Goal: Book appointment/travel/reservation

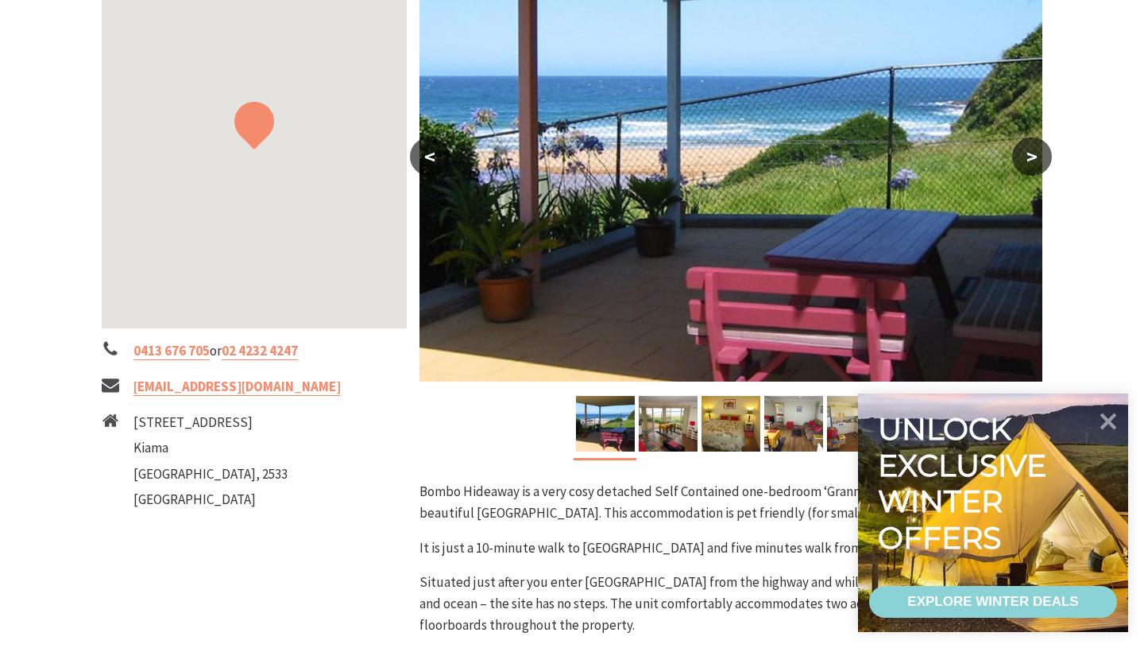
scroll to position [333, 0]
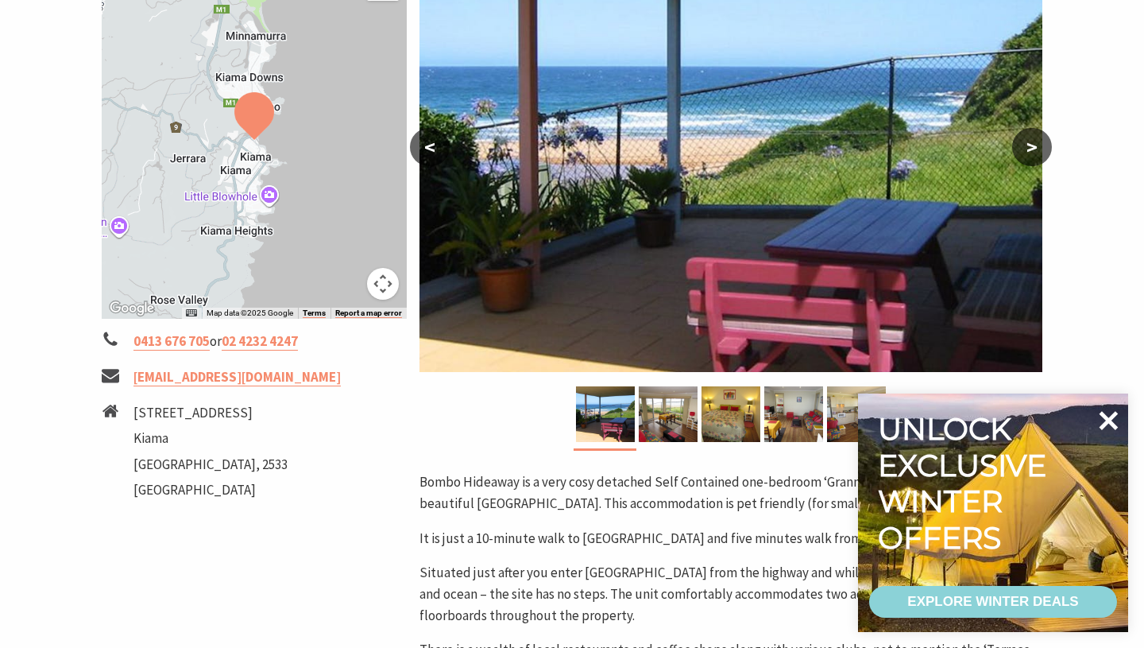
click at [1102, 424] on icon at bounding box center [1109, 420] width 38 height 38
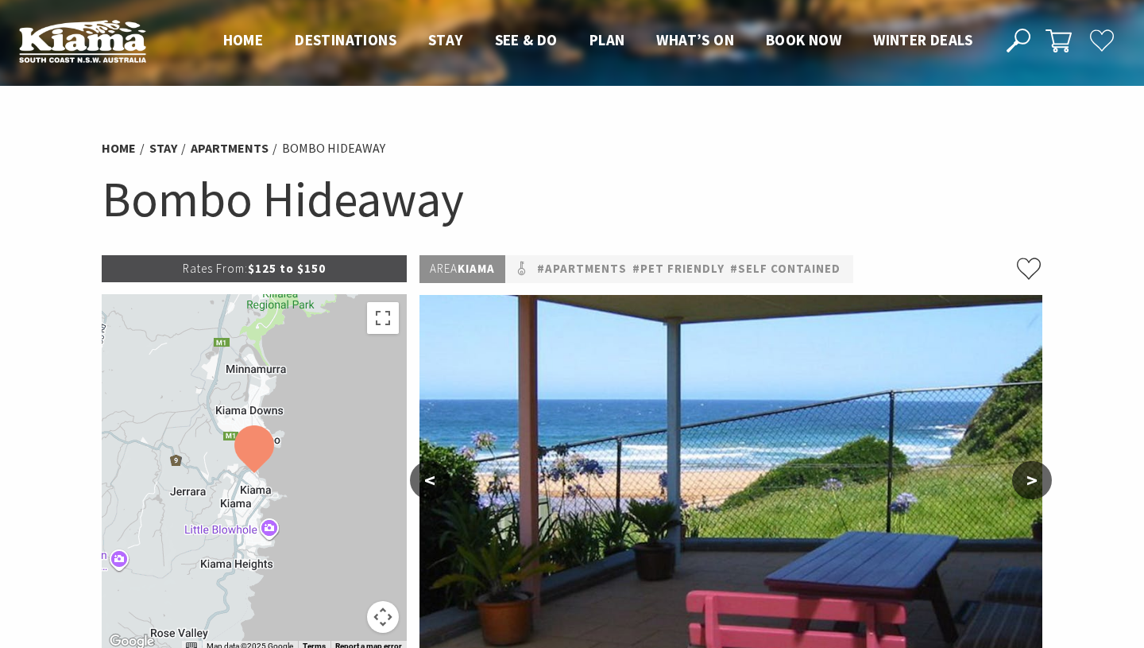
scroll to position [75, 0]
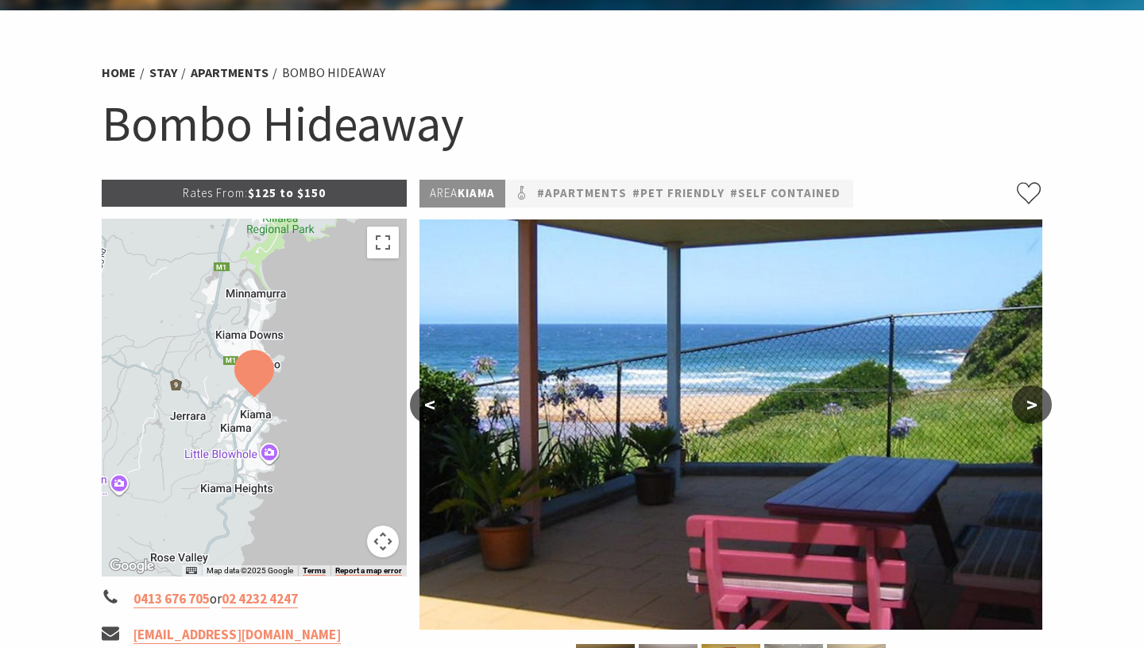
click at [1048, 401] on button ">" at bounding box center [1032, 404] width 40 height 38
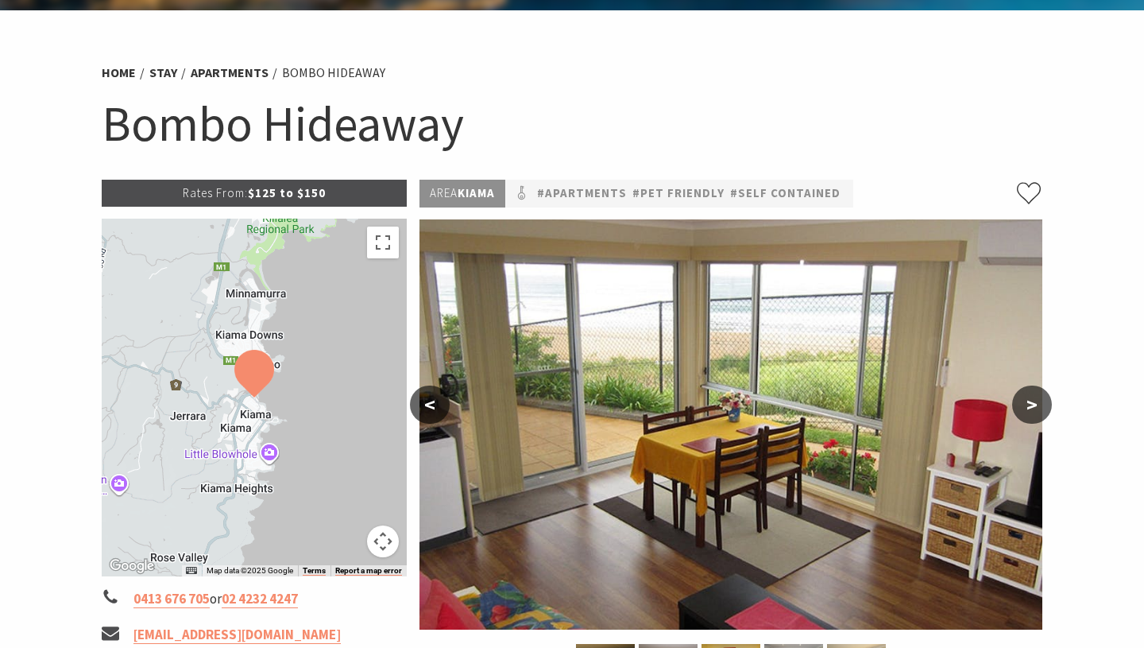
click at [1048, 401] on button ">" at bounding box center [1032, 404] width 40 height 38
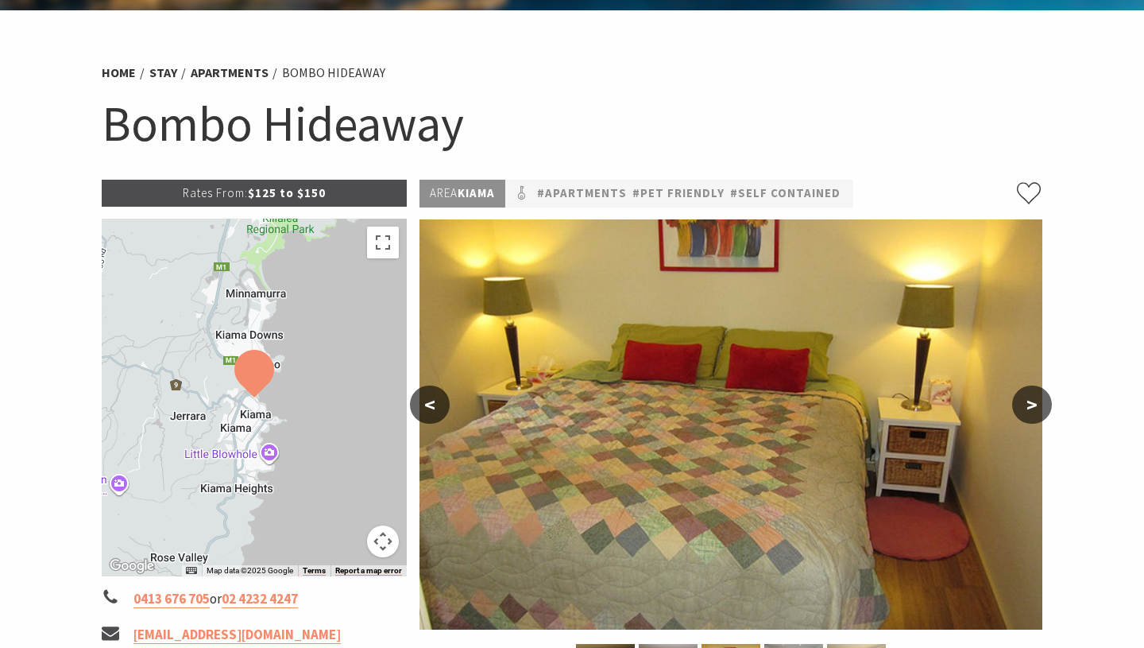
click at [1048, 401] on button ">" at bounding box center [1032, 404] width 40 height 38
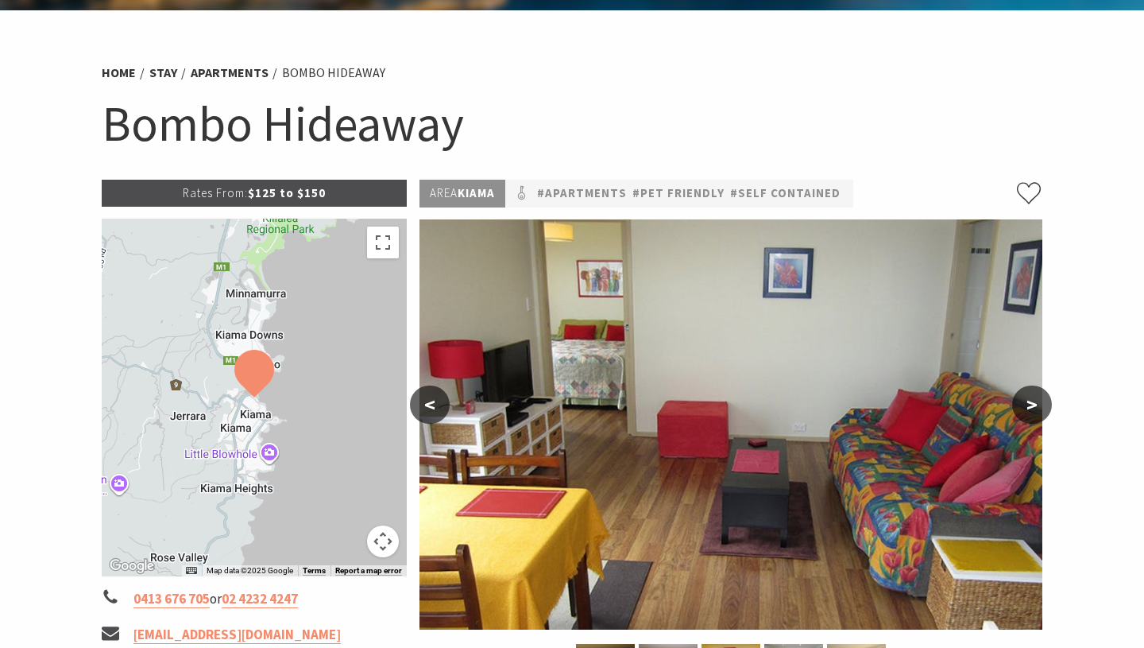
click at [1048, 401] on button ">" at bounding box center [1032, 404] width 40 height 38
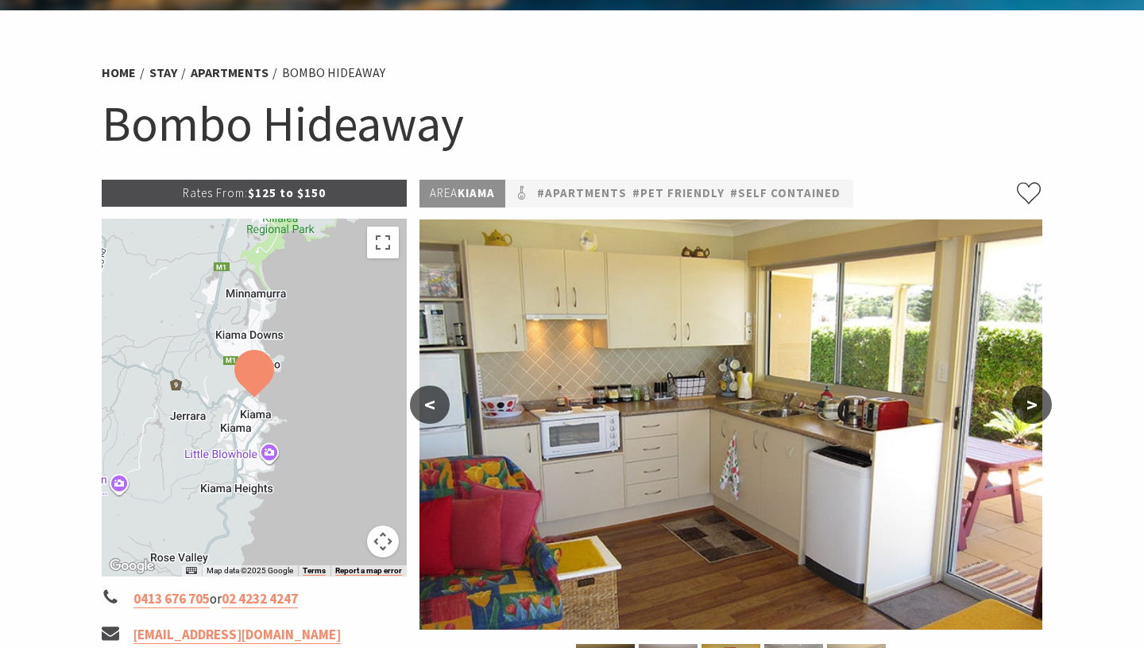
click at [1048, 401] on button ">" at bounding box center [1032, 404] width 40 height 38
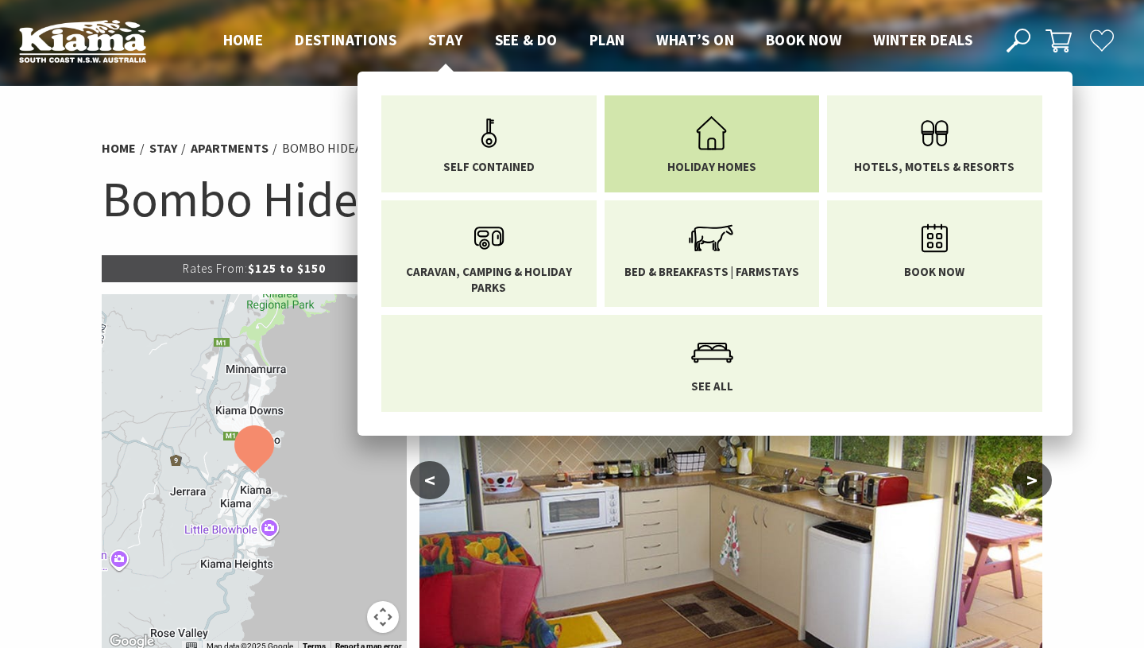
click at [671, 153] on link "Holiday Homes" at bounding box center [713, 140] width 192 height 67
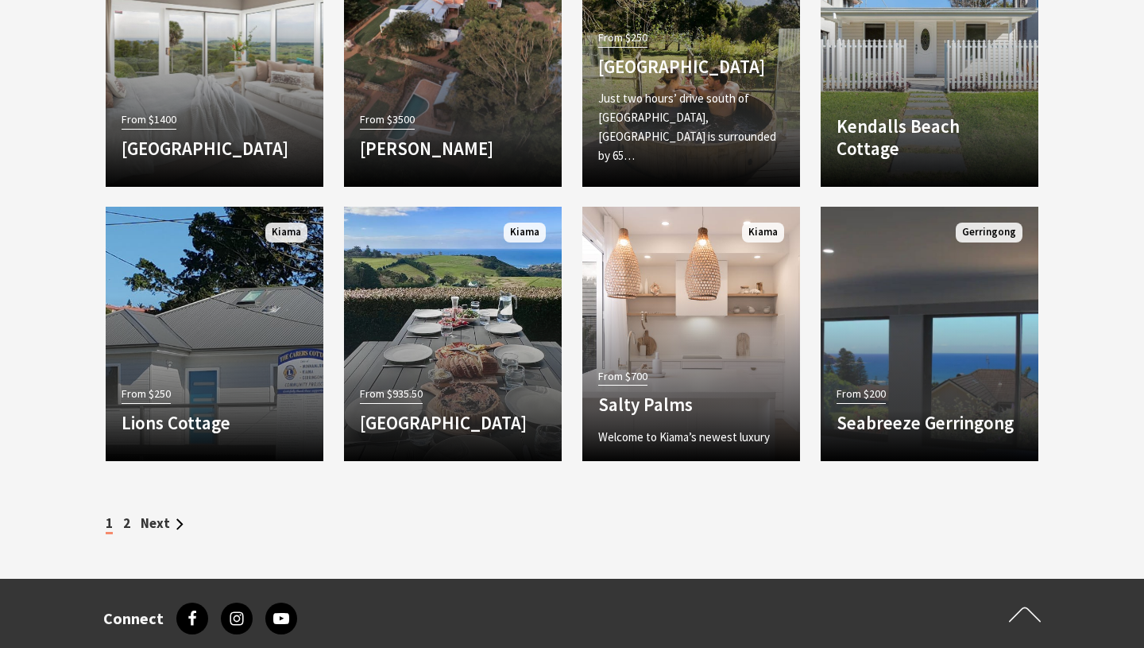
scroll to position [1485, 0]
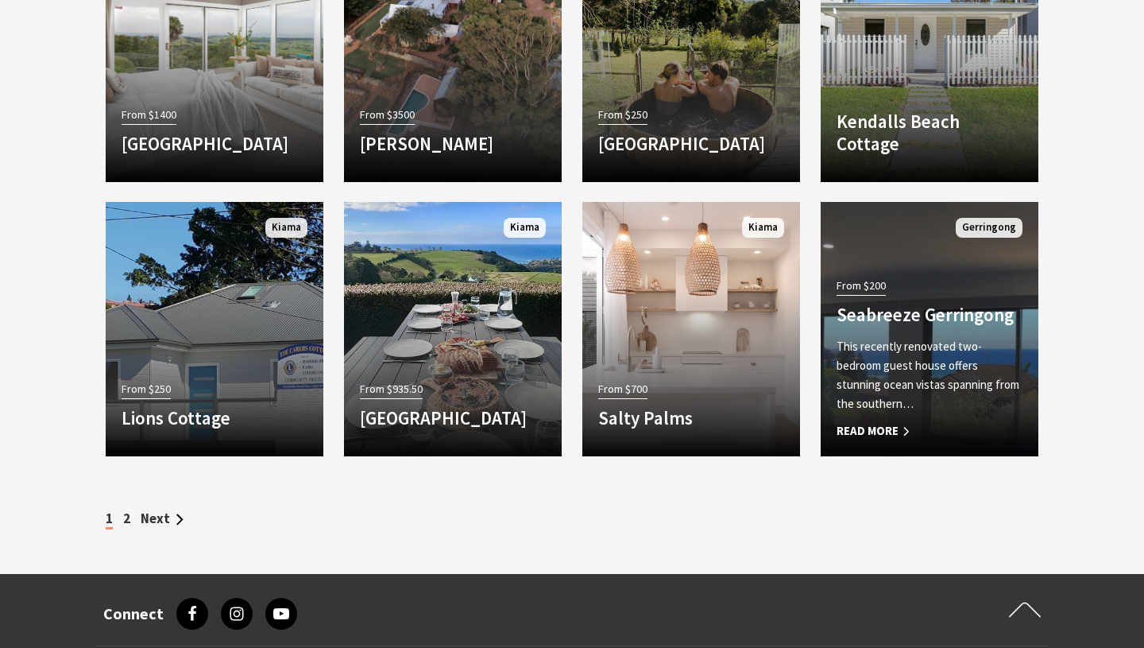
click at [879, 318] on h4 "Seabreeze Gerringong" at bounding box center [930, 315] width 186 height 22
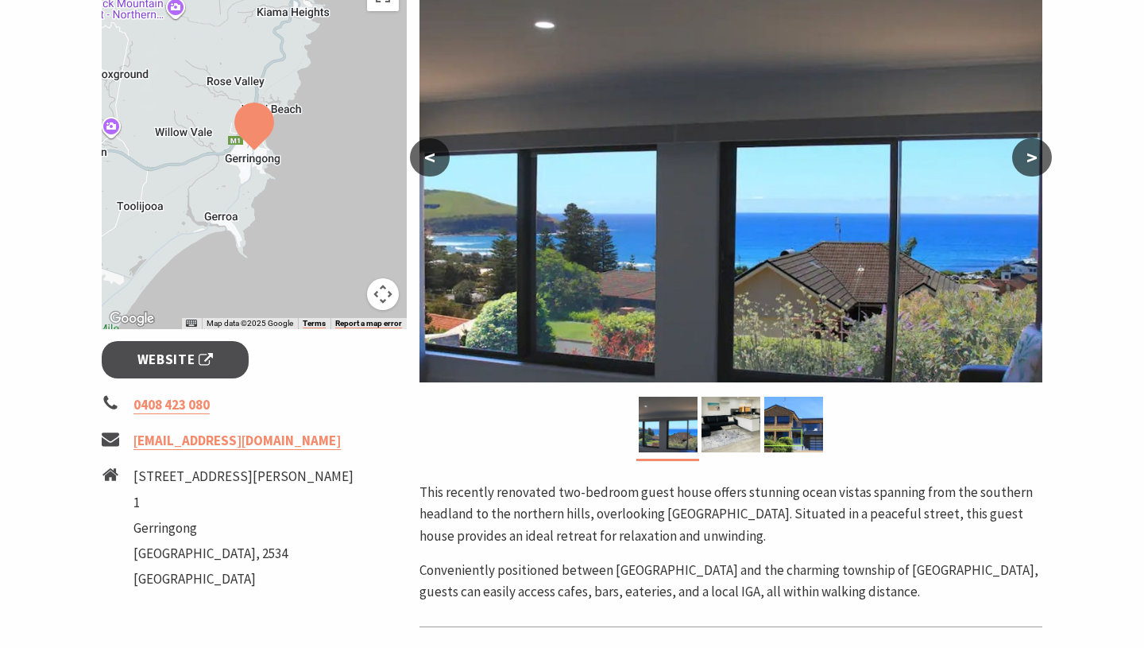
scroll to position [327, 0]
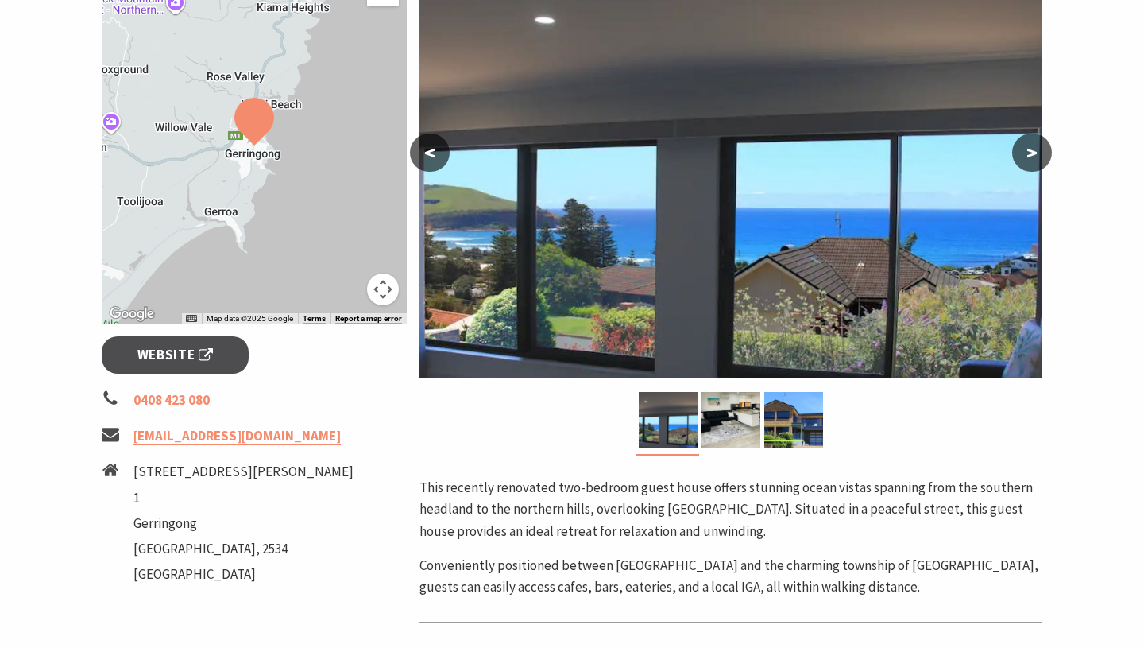
click at [1034, 149] on button ">" at bounding box center [1032, 153] width 40 height 38
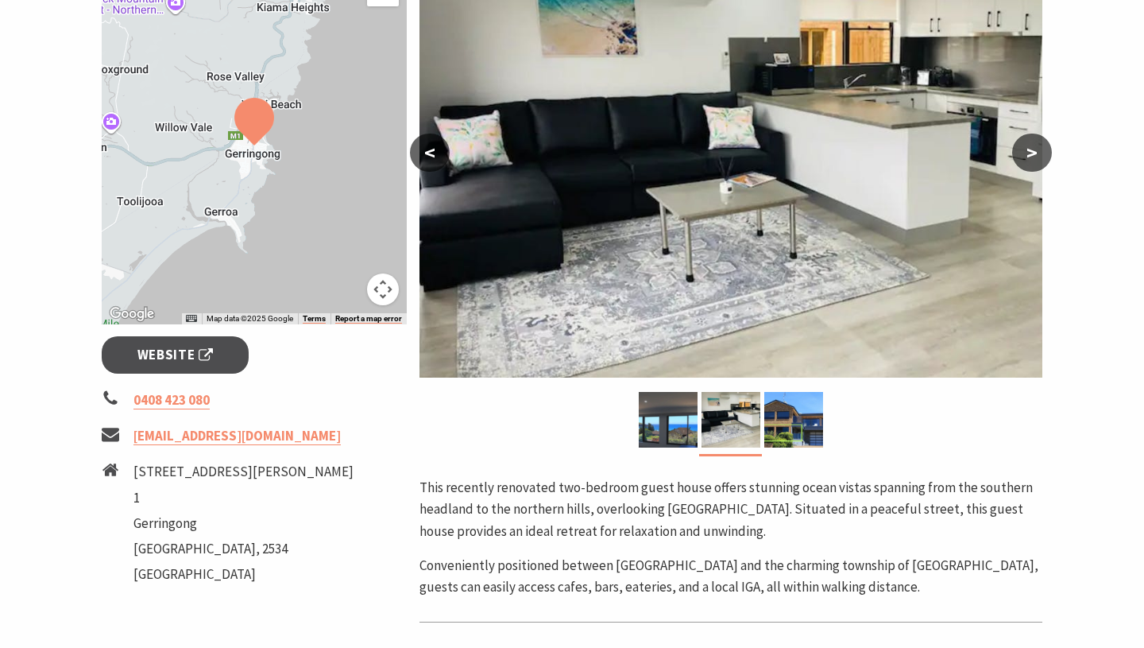
click at [1034, 149] on button ">" at bounding box center [1032, 153] width 40 height 38
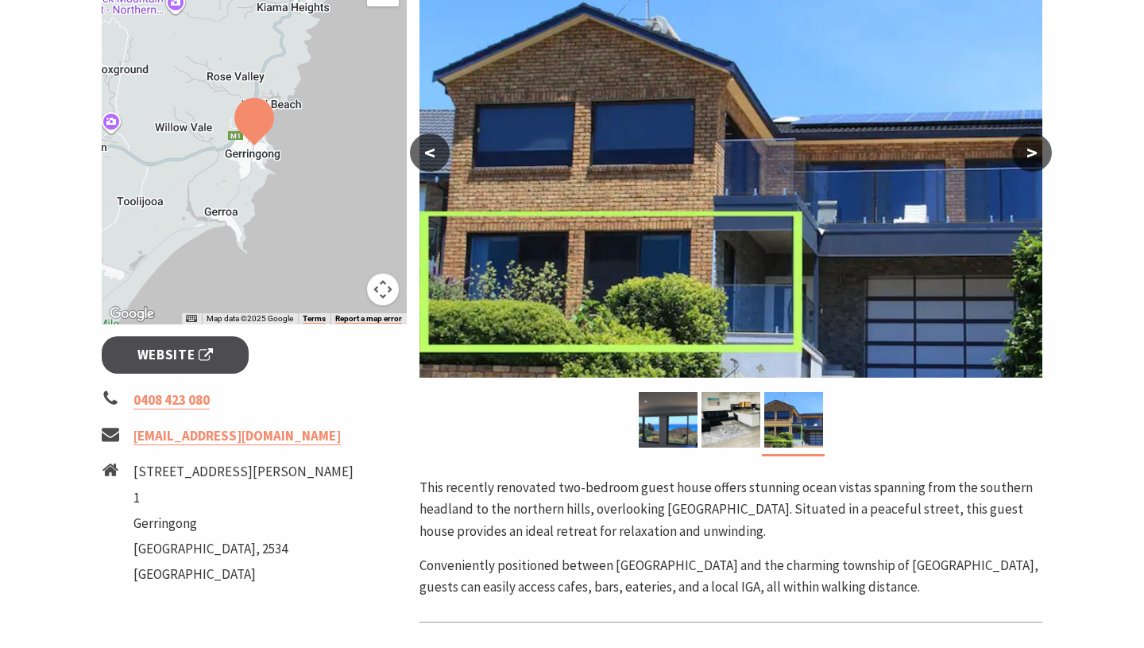
click at [1040, 142] on button ">" at bounding box center [1032, 153] width 40 height 38
click at [1035, 153] on button ">" at bounding box center [1032, 153] width 40 height 38
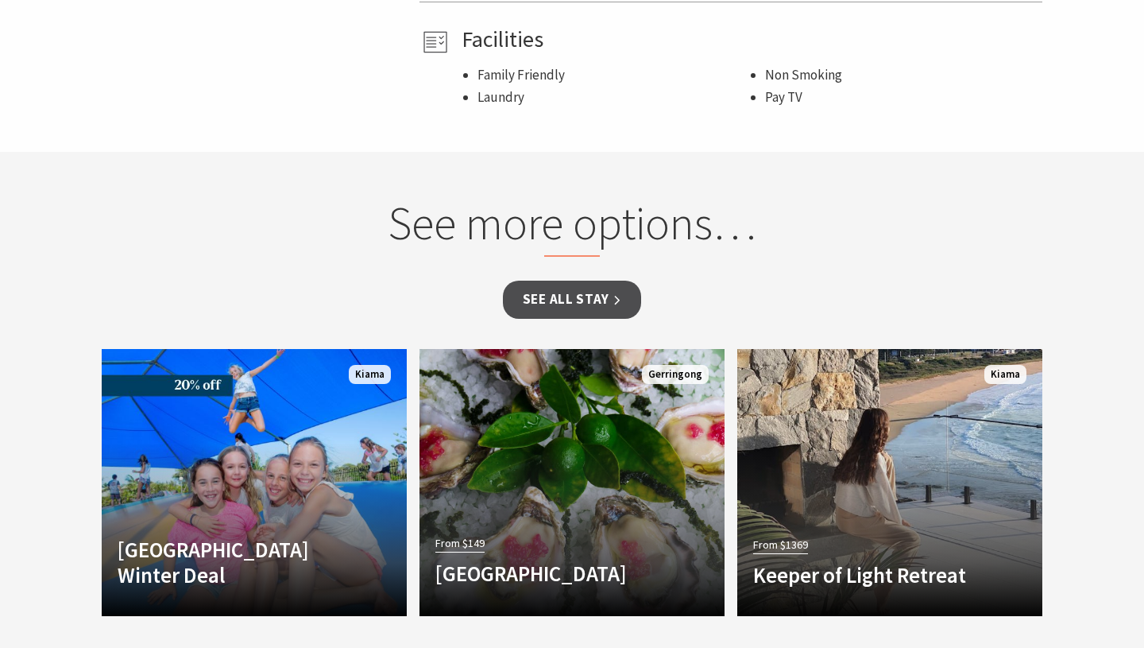
scroll to position [1055, 0]
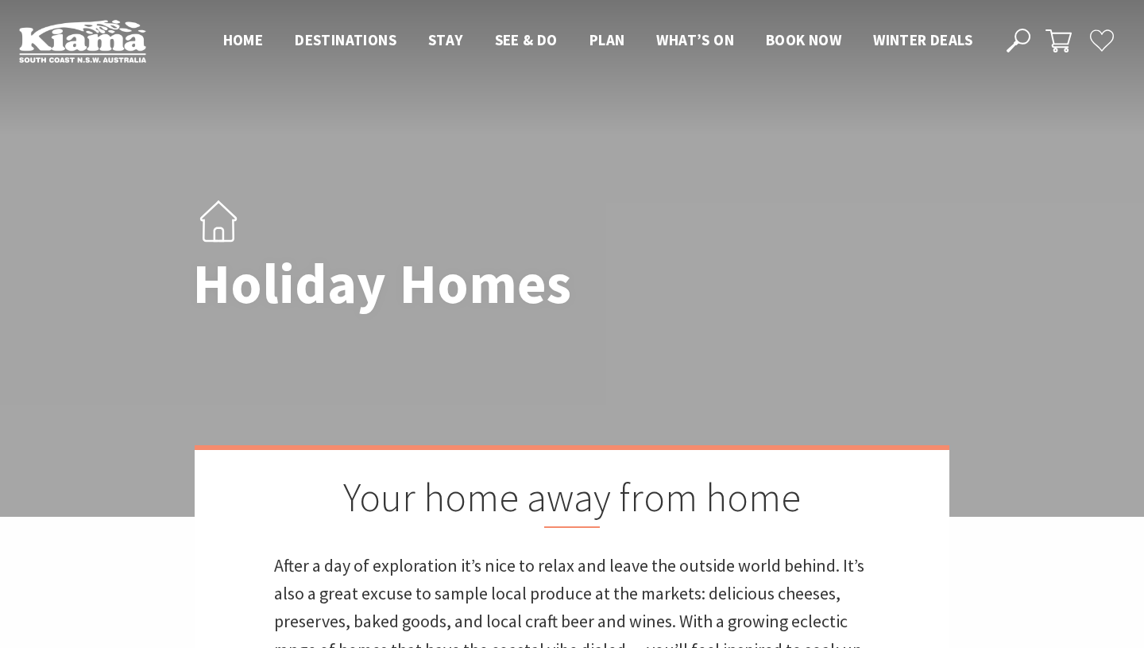
scroll to position [1485, 0]
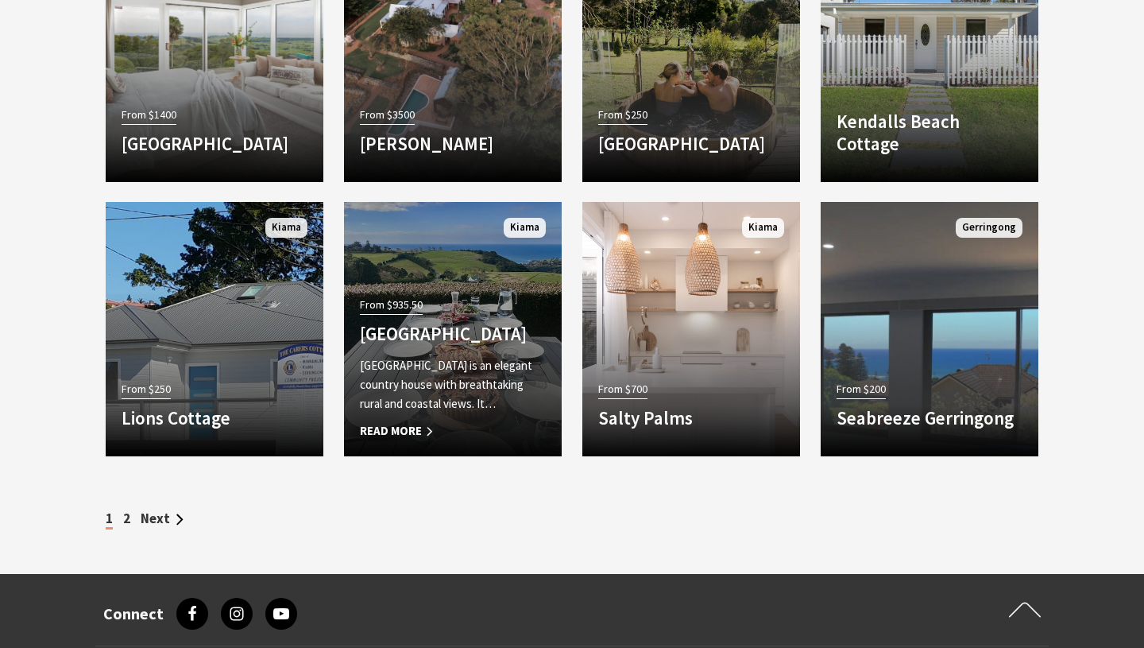
click at [477, 320] on div "From $935.50 [GEOGRAPHIC_DATA] [GEOGRAPHIC_DATA] is an elegant country house wi…" at bounding box center [453, 366] width 218 height 147
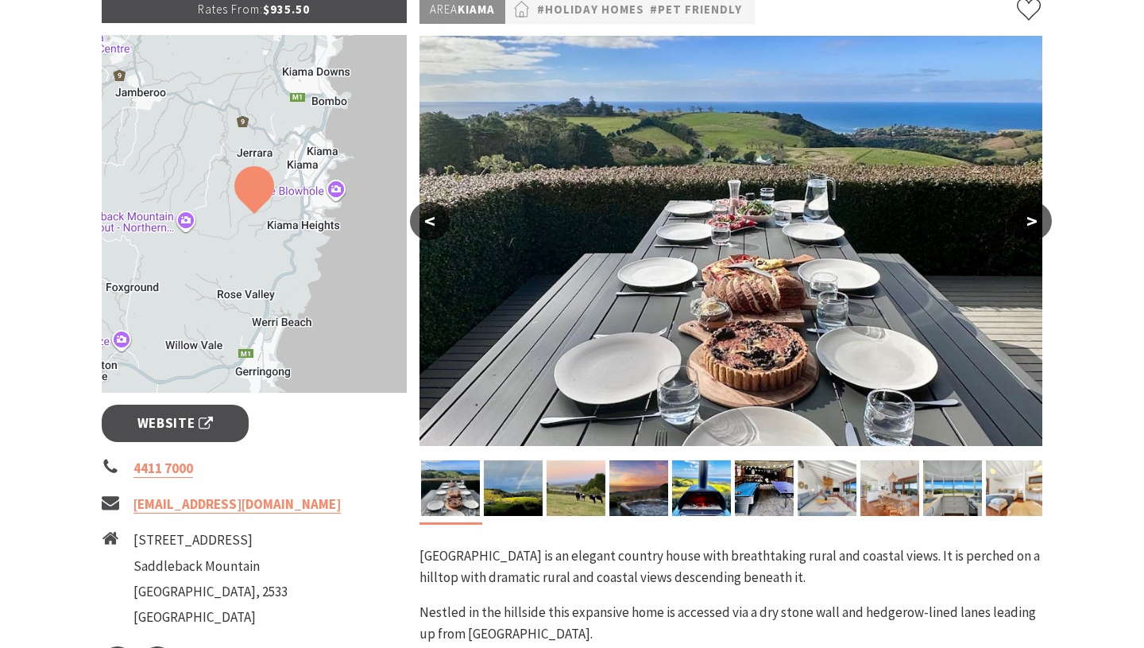
scroll to position [261, 0]
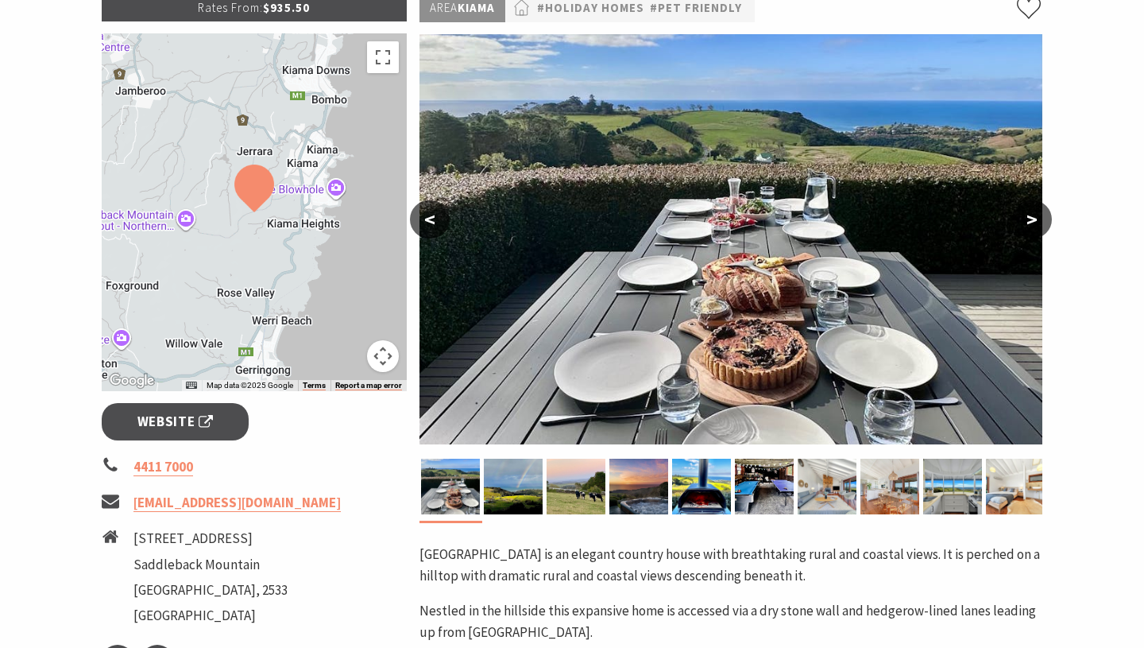
click at [1040, 223] on button ">" at bounding box center [1032, 219] width 40 height 38
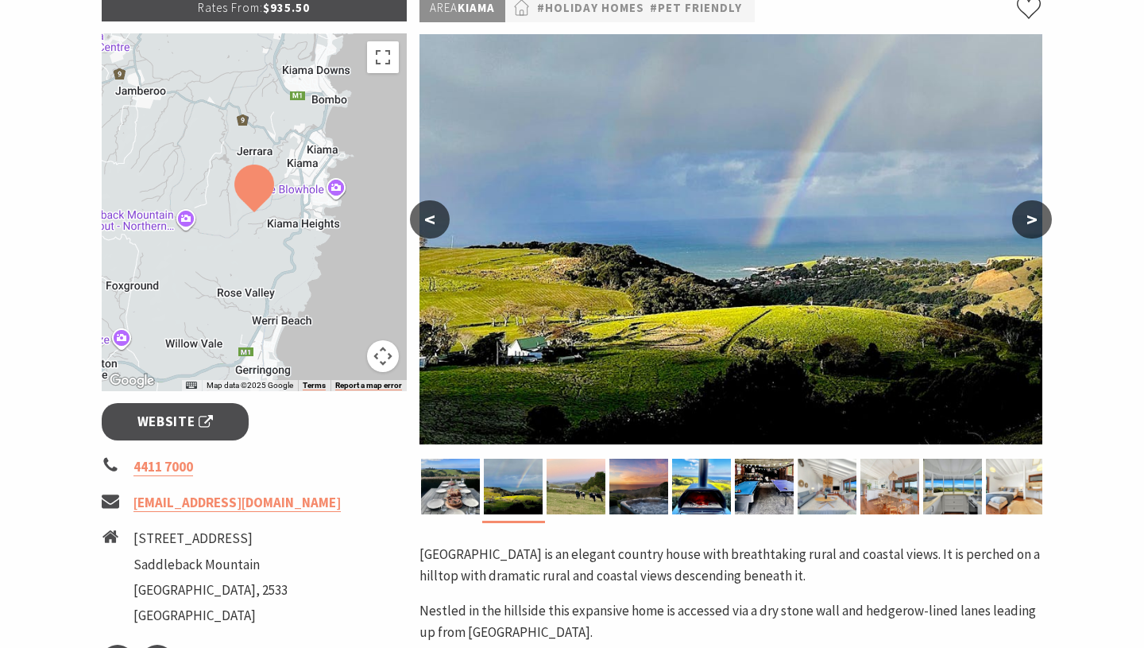
click at [1040, 223] on button ">" at bounding box center [1032, 219] width 40 height 38
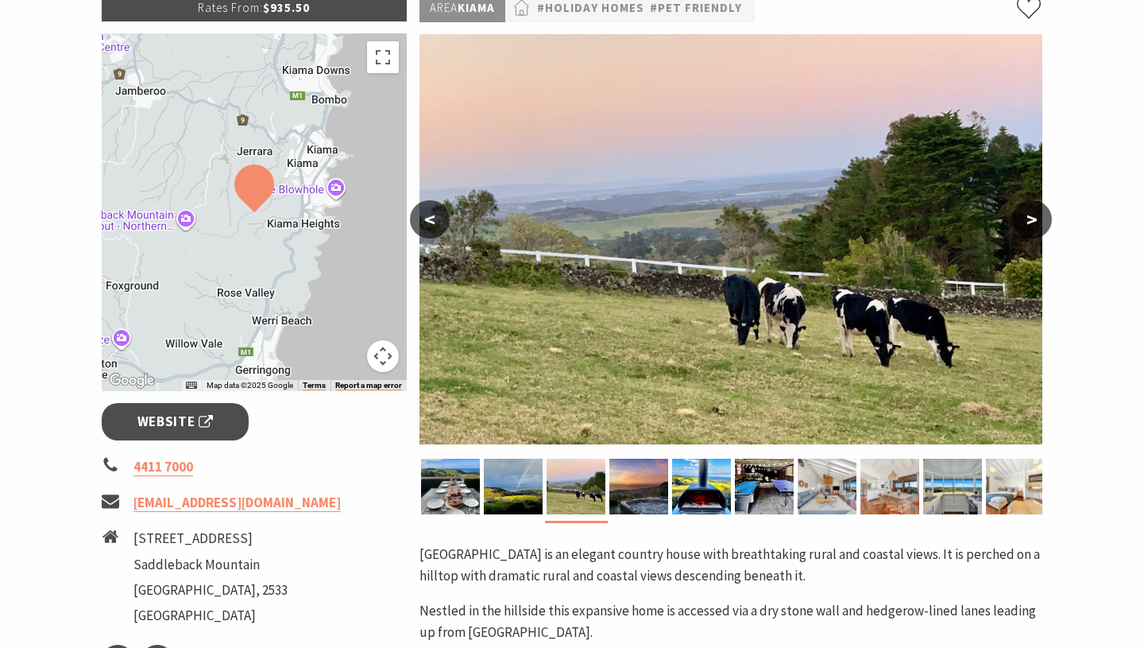
click at [1040, 223] on button ">" at bounding box center [1032, 219] width 40 height 38
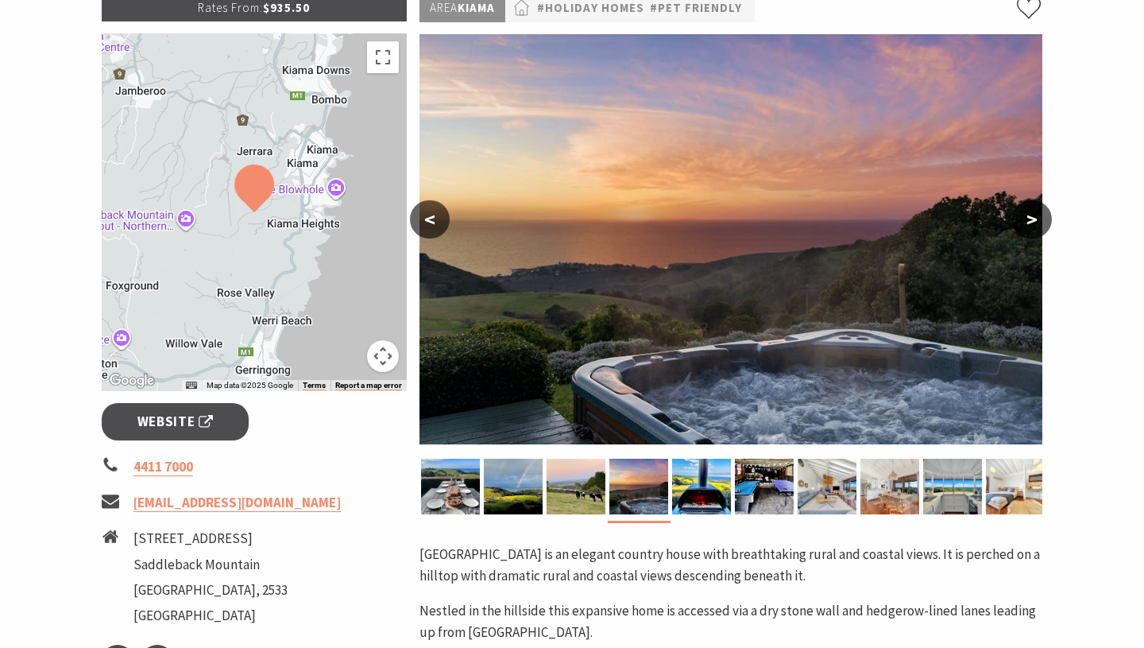
click at [1040, 223] on button ">" at bounding box center [1032, 219] width 40 height 38
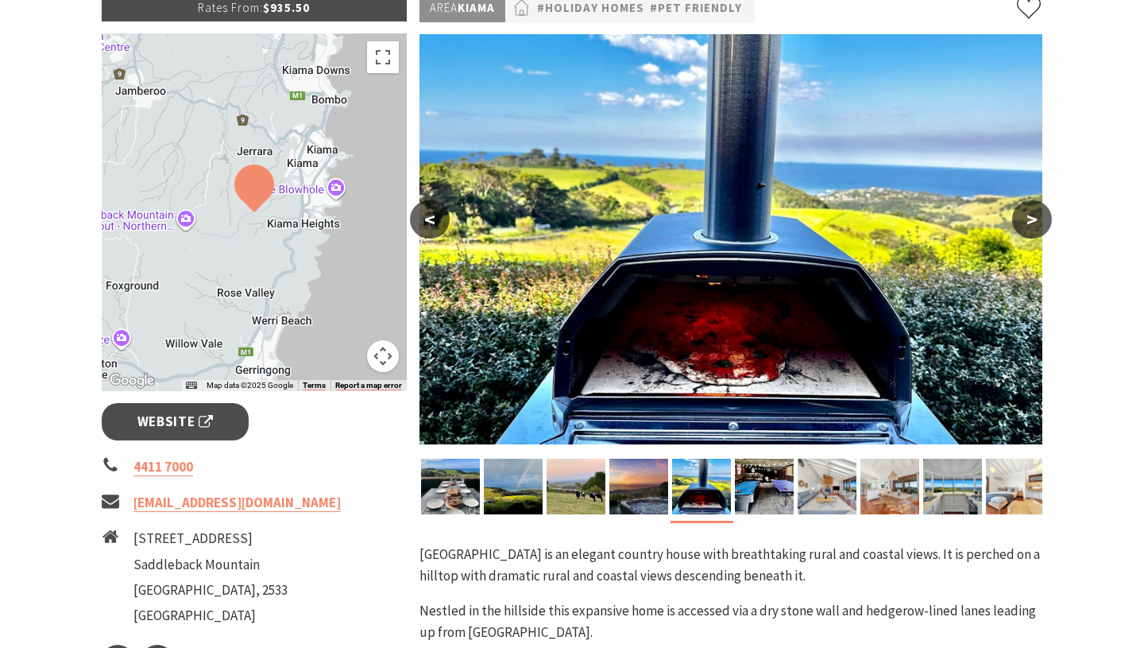
click at [1040, 223] on button ">" at bounding box center [1032, 219] width 40 height 38
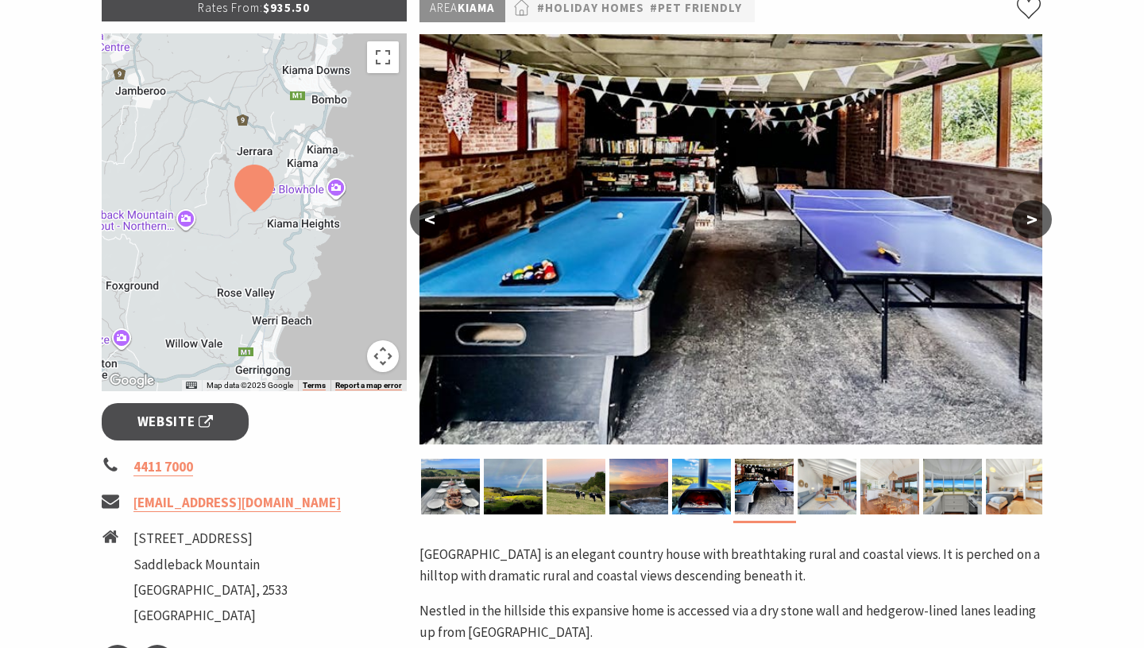
click at [1040, 223] on button ">" at bounding box center [1032, 219] width 40 height 38
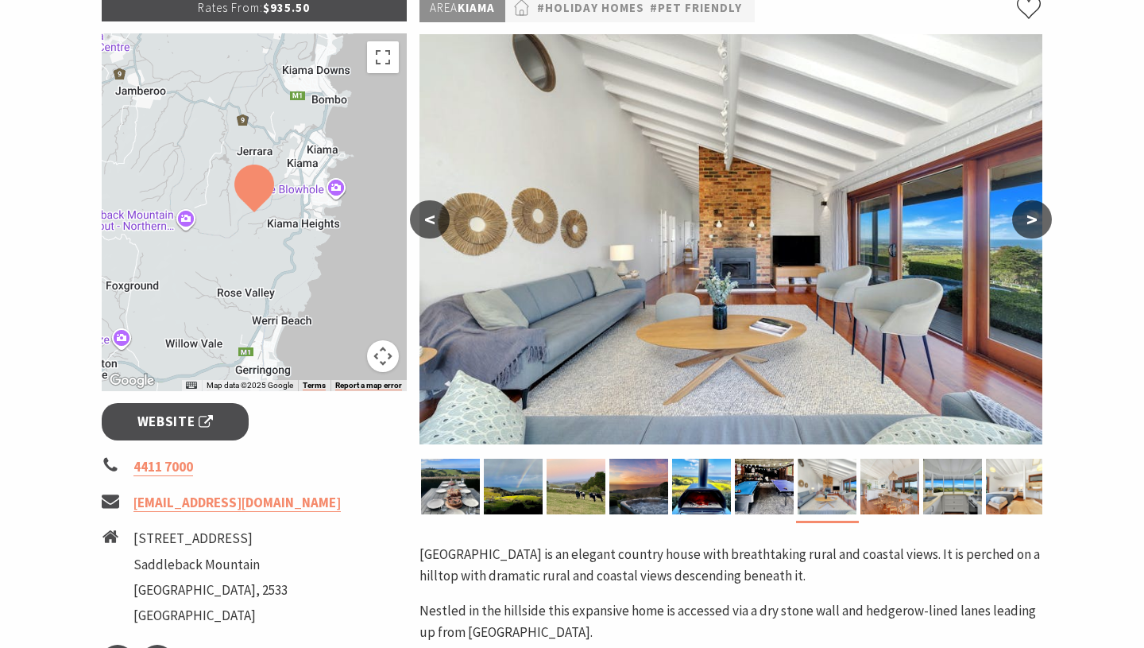
click at [1040, 223] on button ">" at bounding box center [1032, 219] width 40 height 38
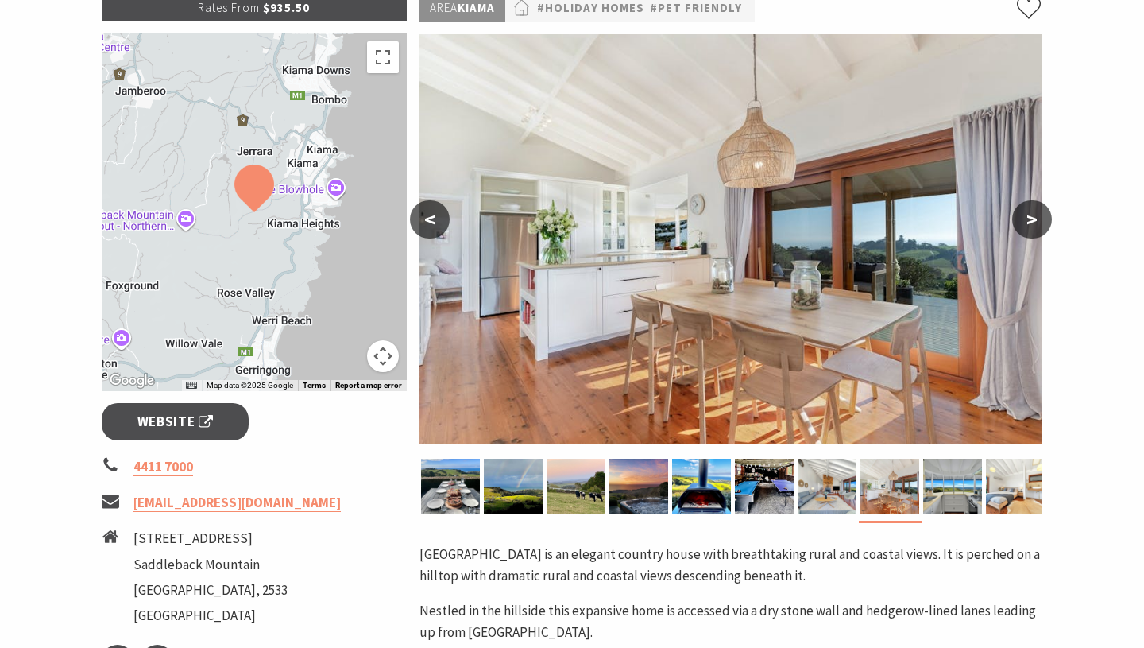
click at [1040, 223] on button ">" at bounding box center [1032, 219] width 40 height 38
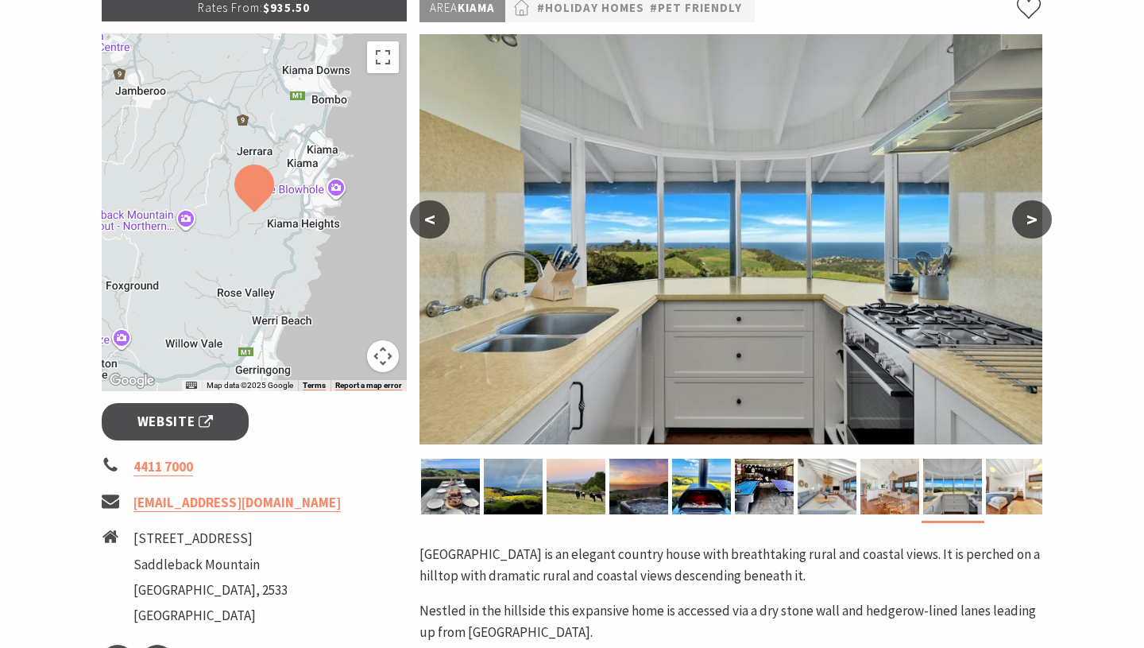
click at [1040, 223] on button ">" at bounding box center [1032, 219] width 40 height 38
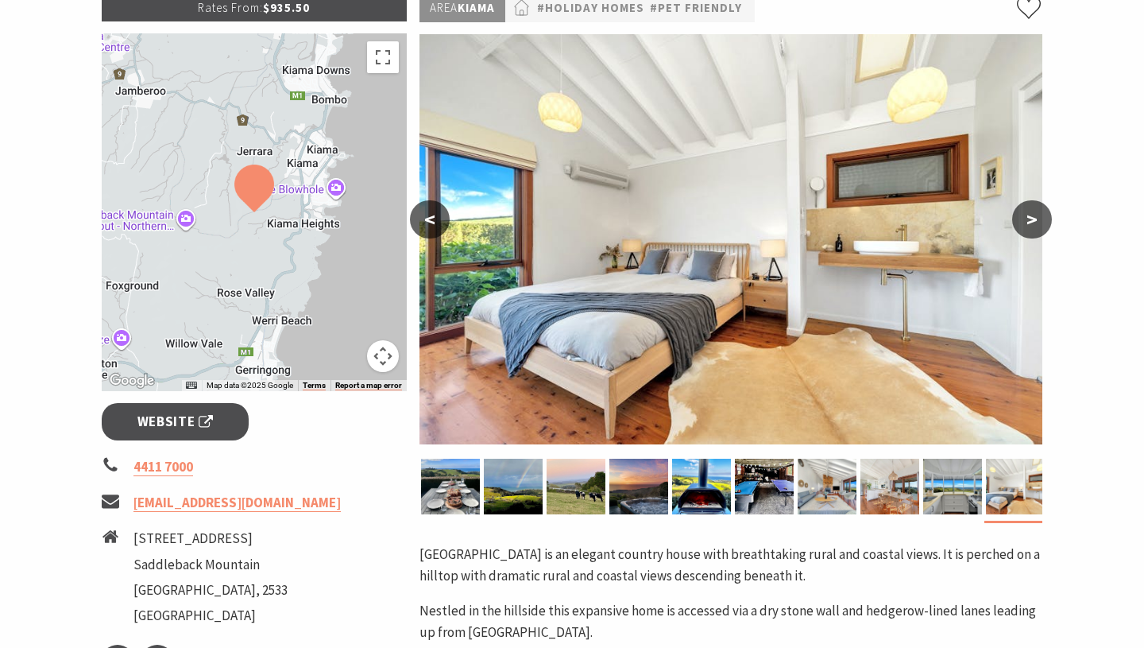
click at [1040, 223] on button ">" at bounding box center [1032, 219] width 40 height 38
click at [1034, 222] on button ">" at bounding box center [1032, 219] width 40 height 38
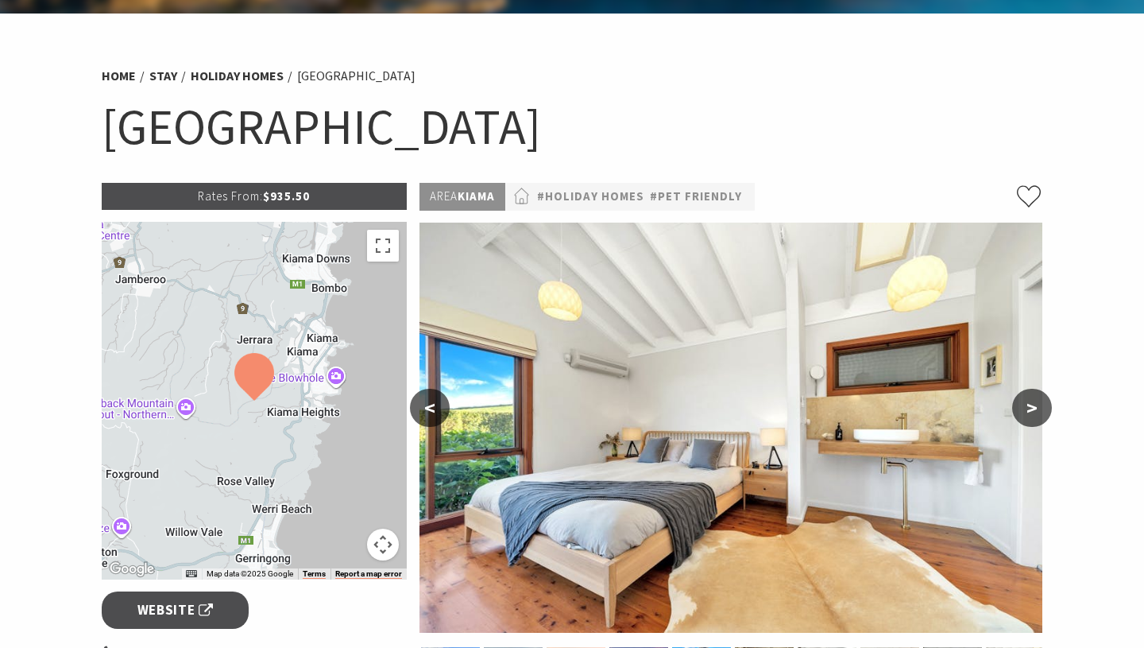
scroll to position [62, 0]
